Goal: Find contact information: Find contact information

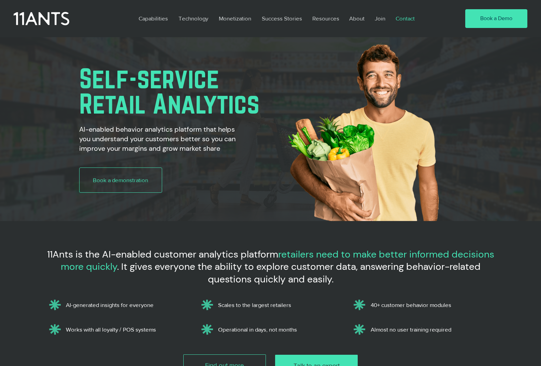
click at [400, 20] on p "Contact" at bounding box center [405, 19] width 26 height 16
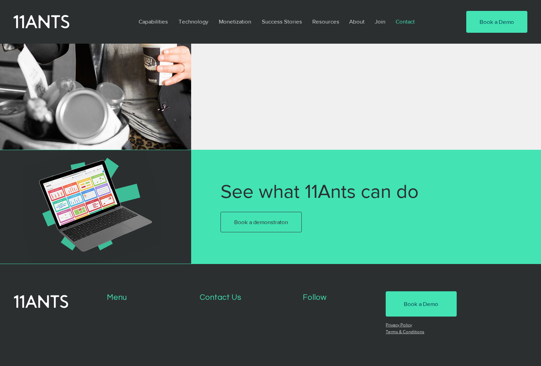
scroll to position [457, 0]
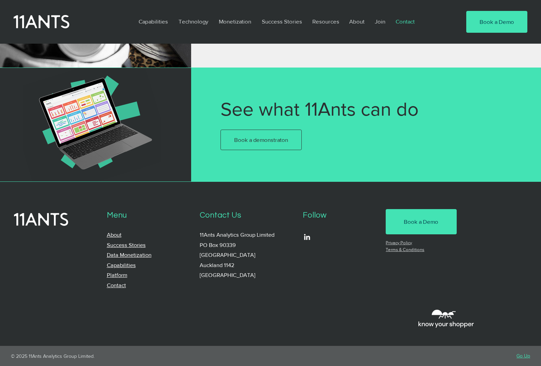
click at [397, 242] on link "Privacy Policy" at bounding box center [399, 242] width 26 height 5
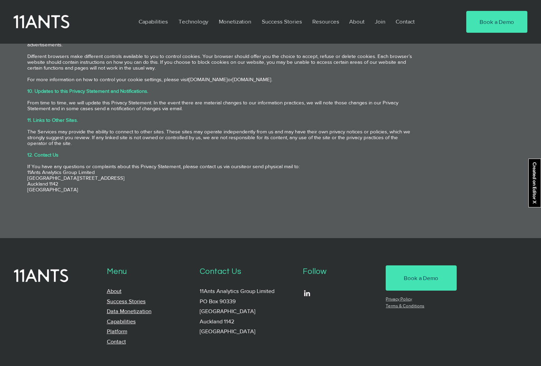
scroll to position [778, 0]
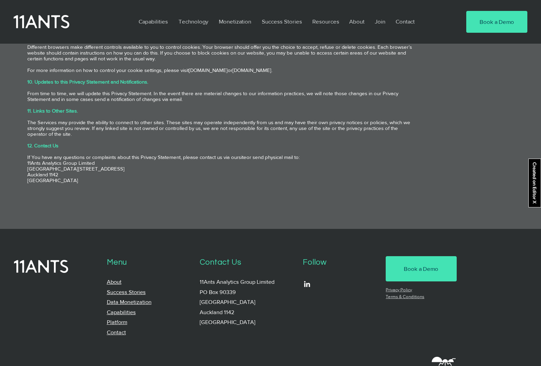
click at [410, 294] on link "Terms & Conditions" at bounding box center [405, 296] width 39 height 5
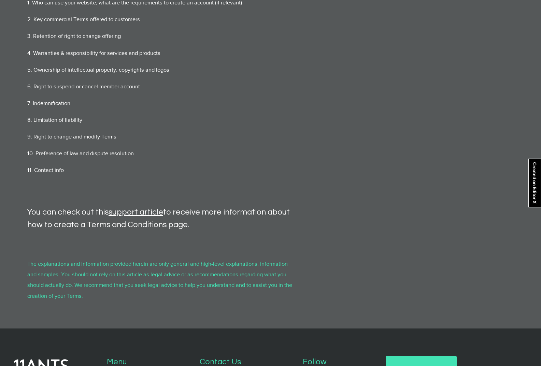
scroll to position [469, 0]
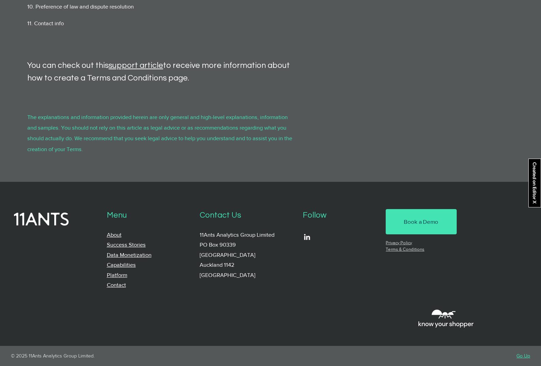
click at [117, 284] on link "Contact" at bounding box center [116, 285] width 19 height 6
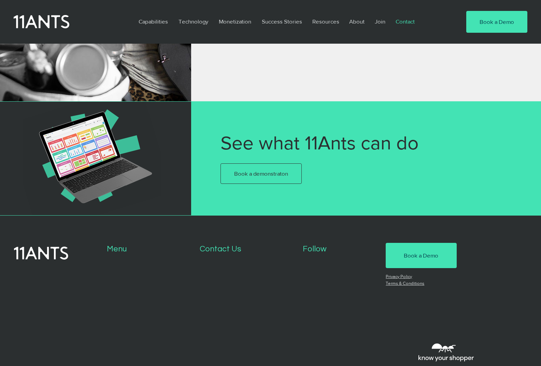
scroll to position [457, 0]
